Goal: Task Accomplishment & Management: Use online tool/utility

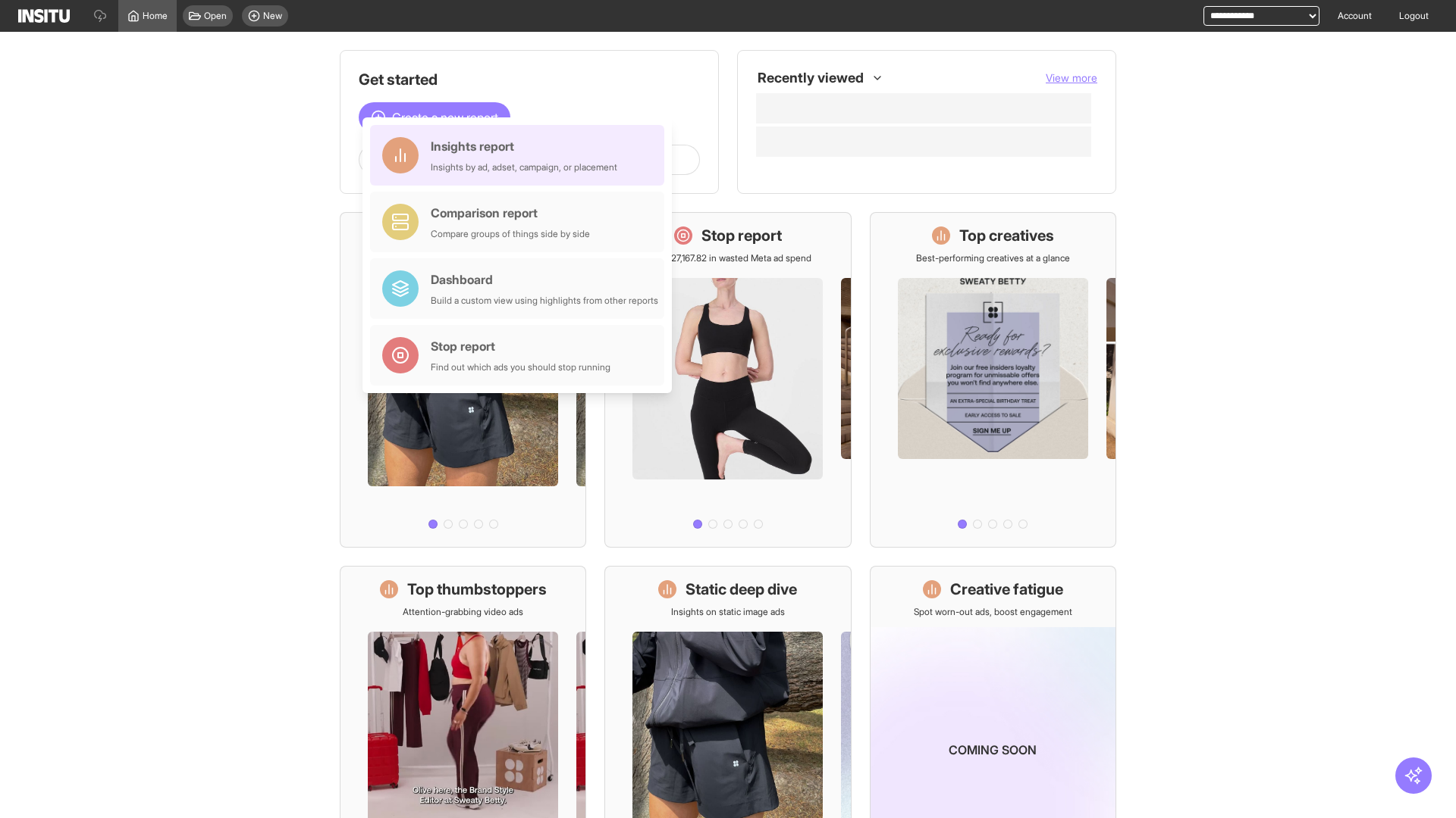
click at [521, 155] on div "Insights report Insights by ad, adset, campaign, or placement" at bounding box center [524, 155] width 187 height 37
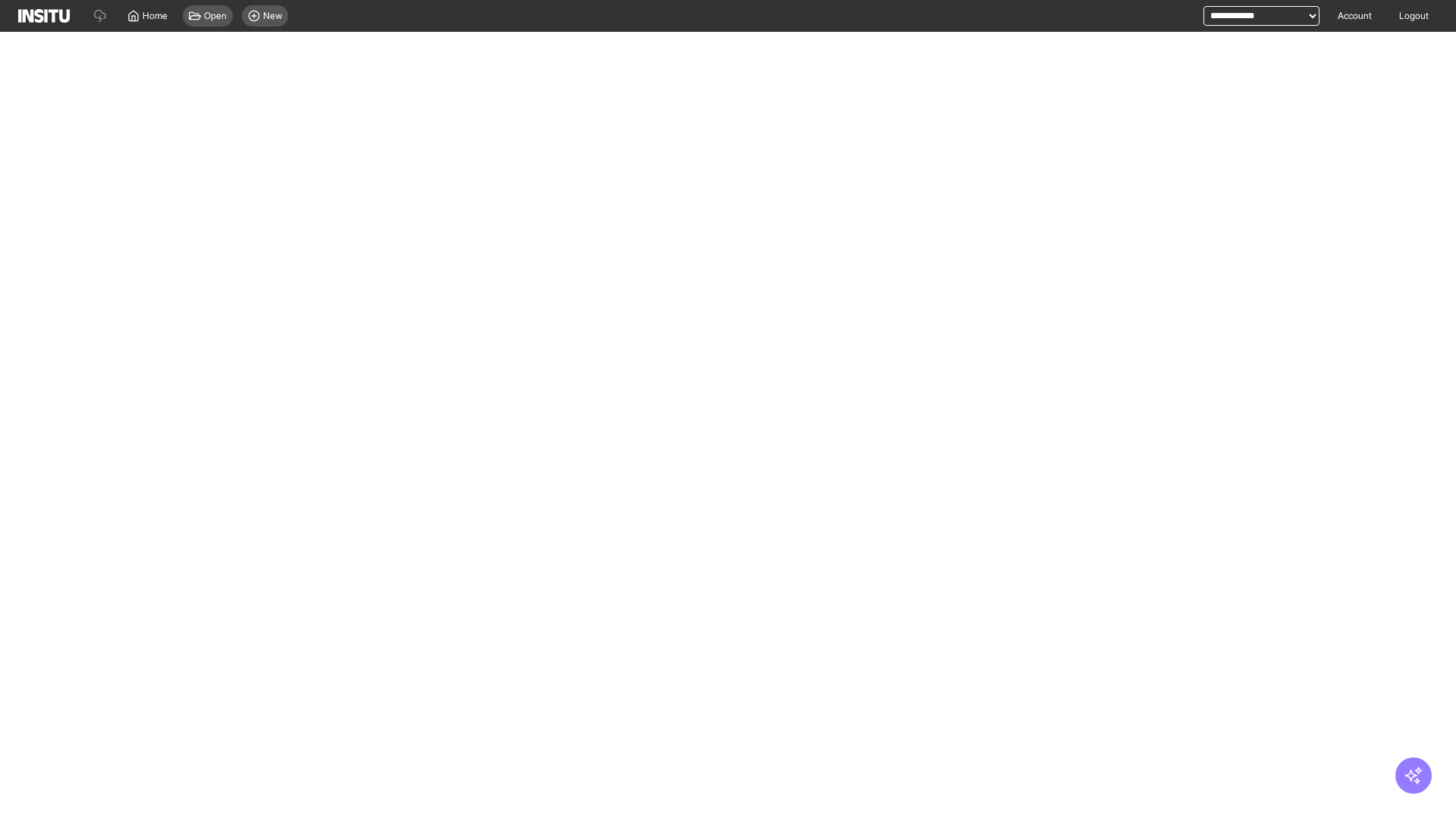
select select "**"
